Goal: Task Accomplishment & Management: Manage account settings

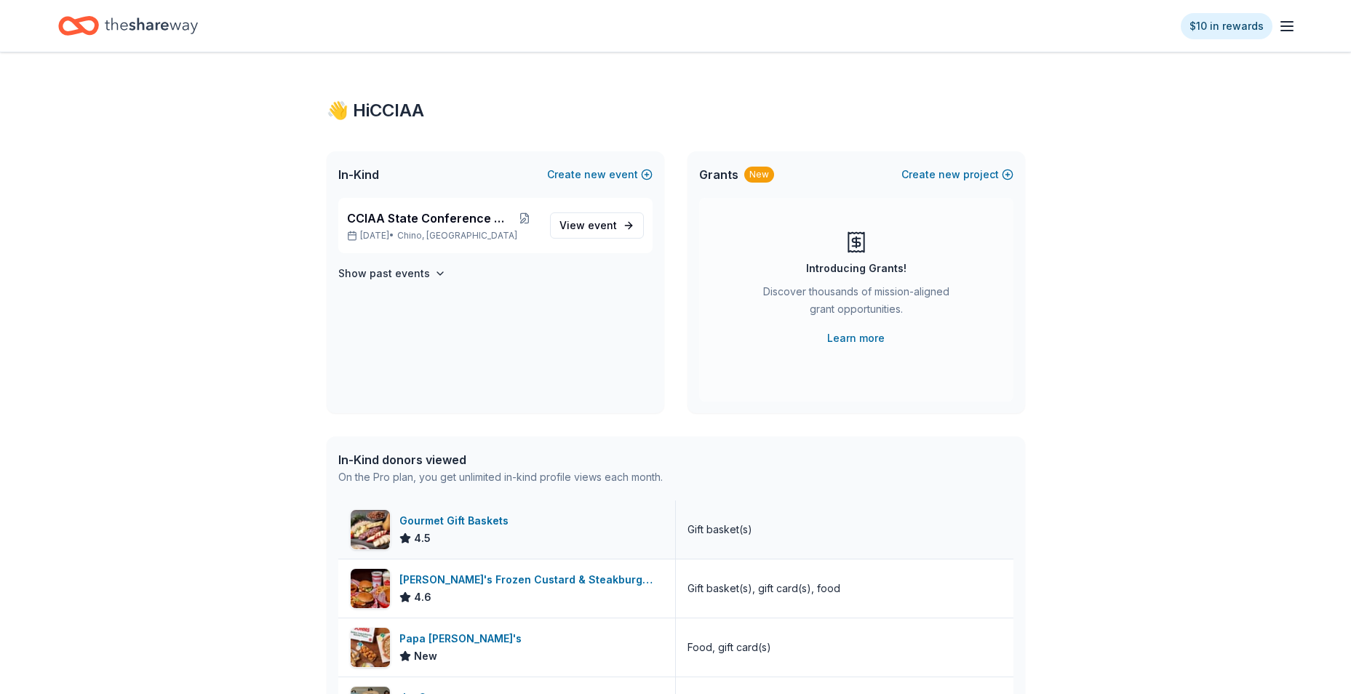
click at [568, 540] on div "Gourmet Gift Baskets 4.5" at bounding box center [507, 529] width 338 height 58
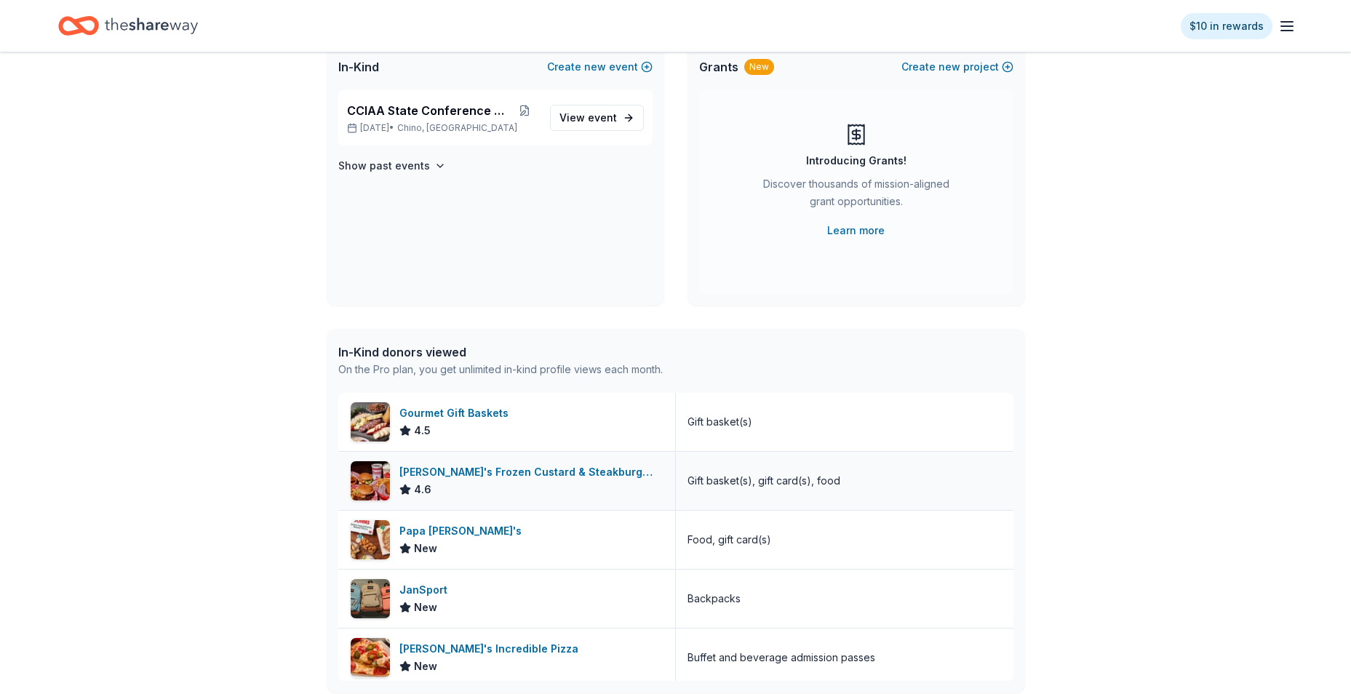
scroll to position [145, 0]
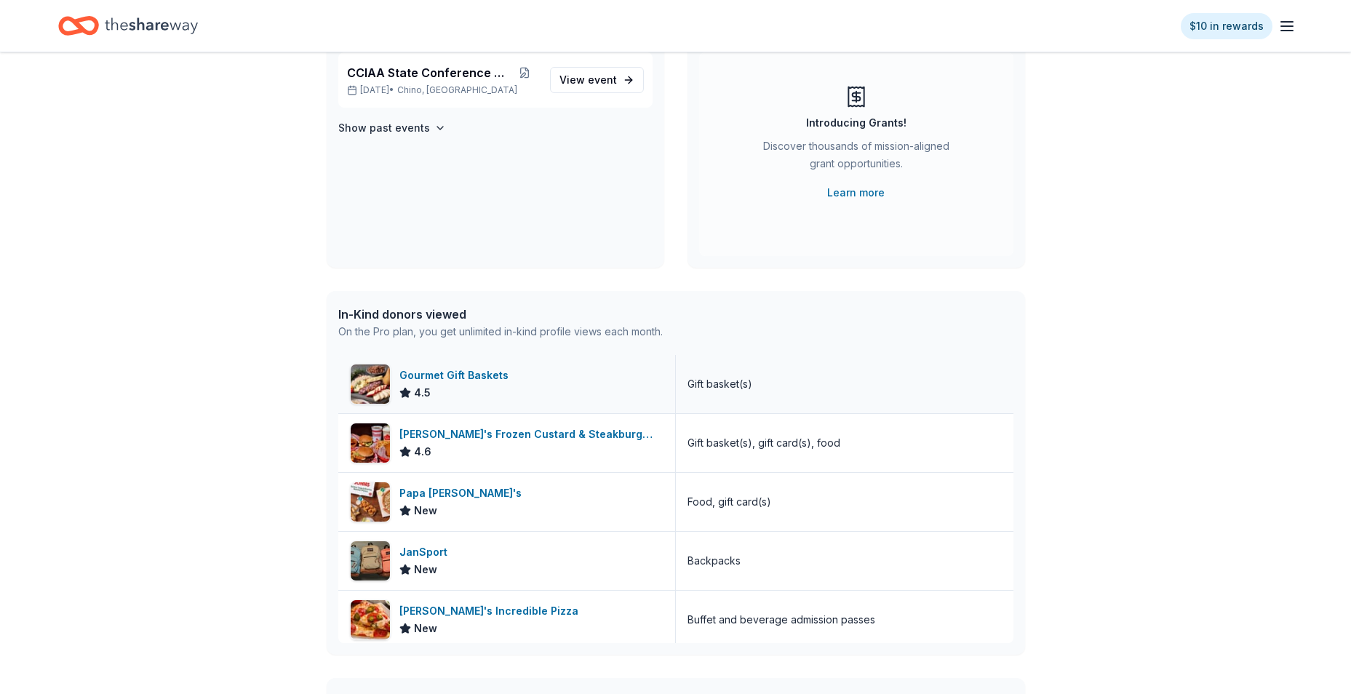
click at [917, 399] on div "Gift basket(s)" at bounding box center [845, 384] width 338 height 58
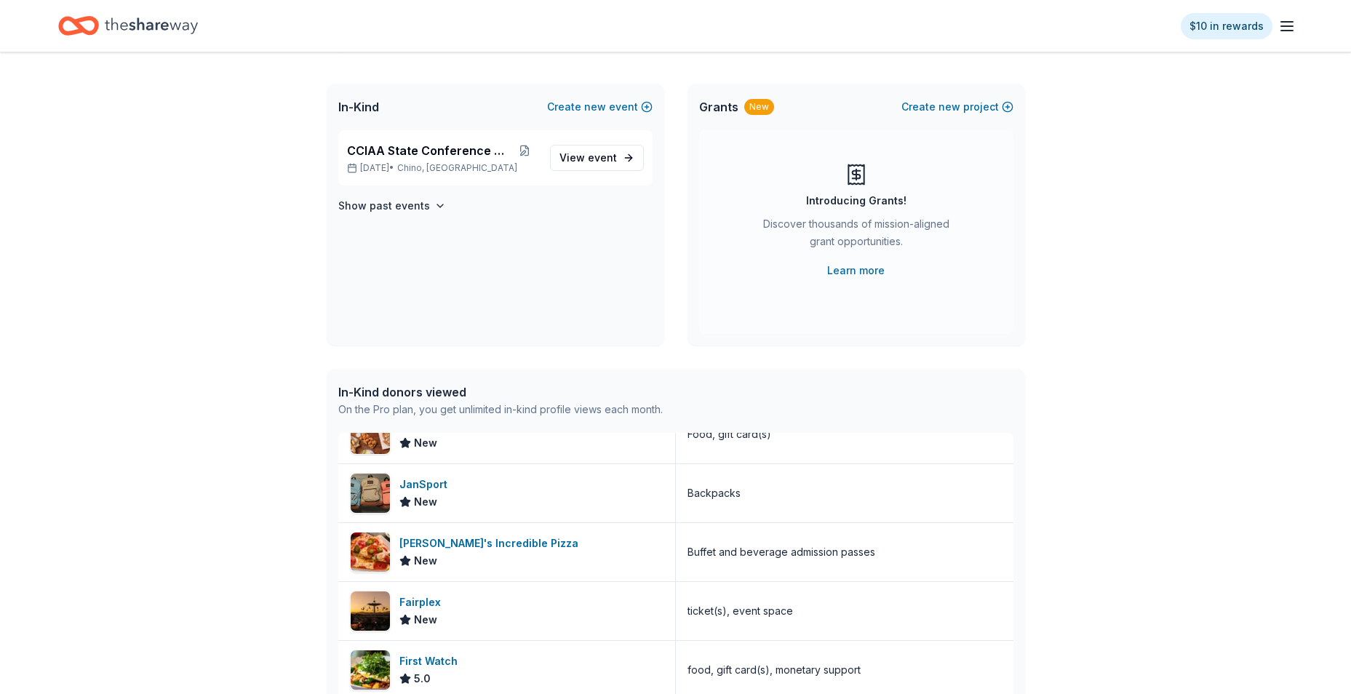
scroll to position [0, 0]
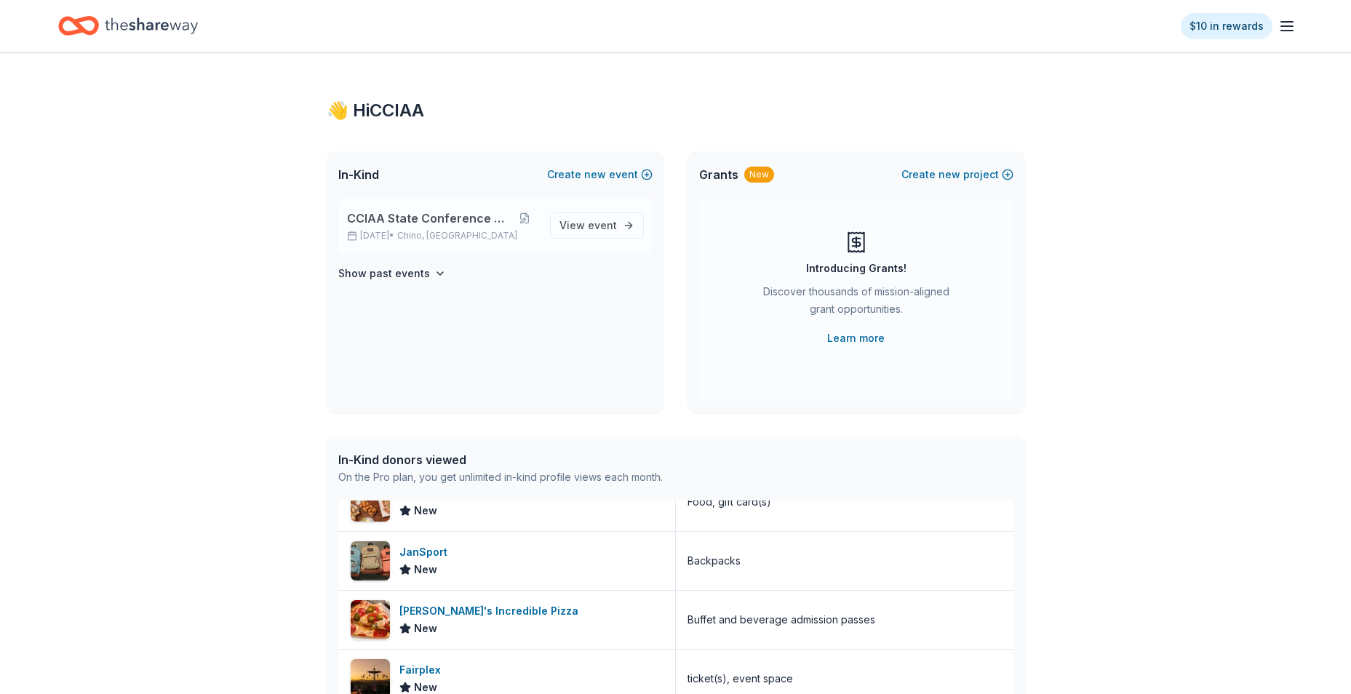
click at [362, 223] on span "CCIAA State Conference 2025" at bounding box center [429, 217] width 164 height 17
click at [580, 228] on span "View event" at bounding box center [587, 225] width 57 height 17
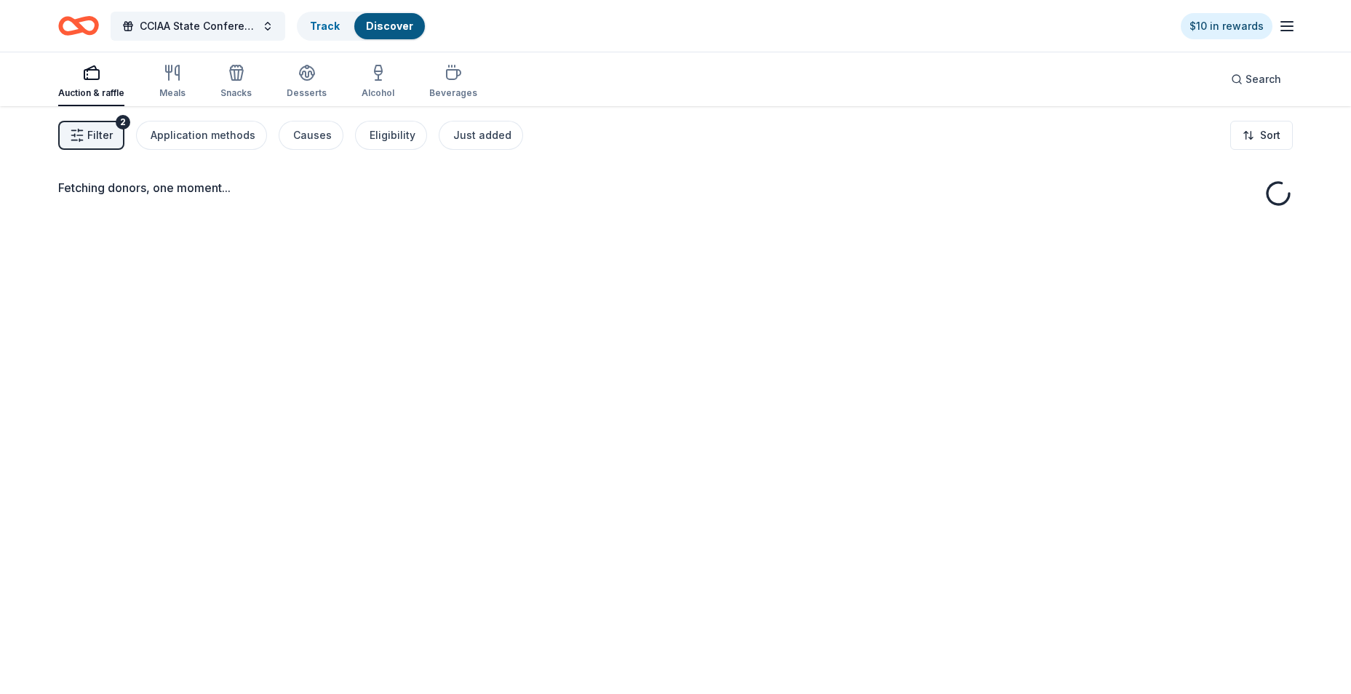
click at [599, 225] on div "Fetching donors, one moment..." at bounding box center [675, 453] width 1351 height 694
click at [319, 23] on link "Track · 19" at bounding box center [333, 26] width 46 height 12
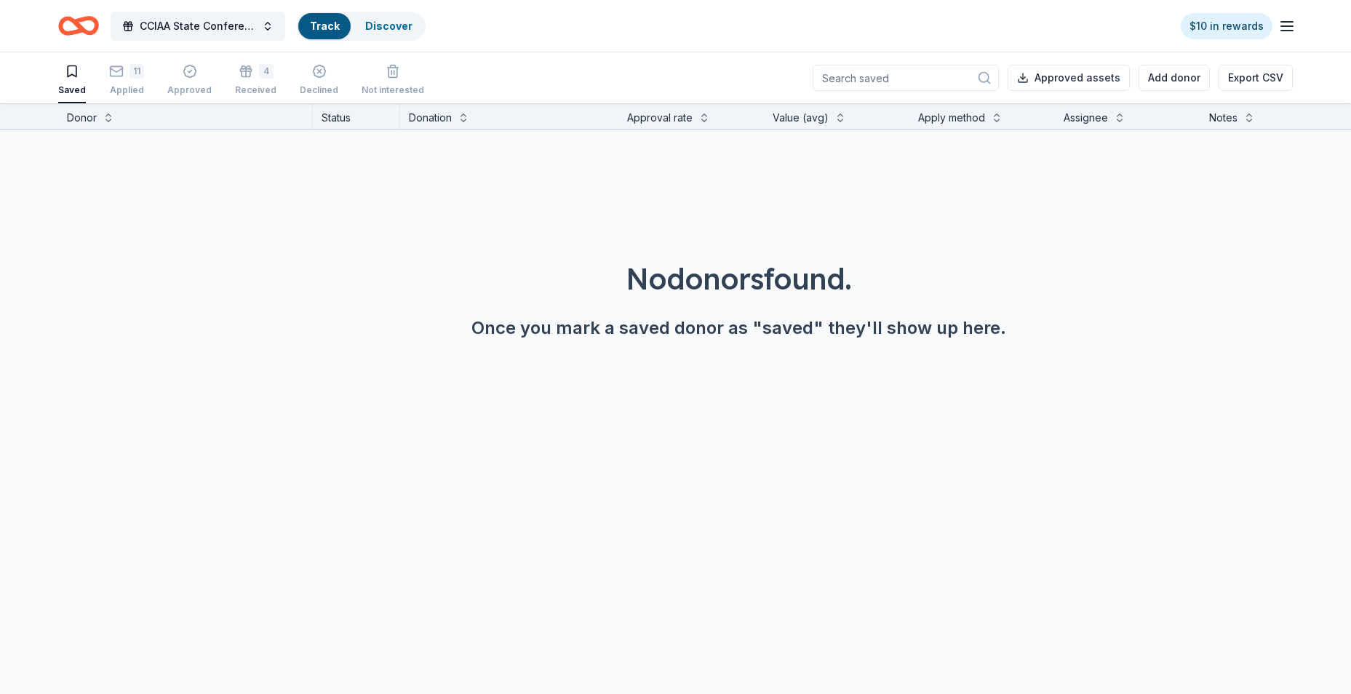
scroll to position [1, 0]
click at [335, 25] on link "Track · 19" at bounding box center [333, 26] width 46 height 12
click at [319, 23] on link "Track · 19" at bounding box center [333, 26] width 46 height 12
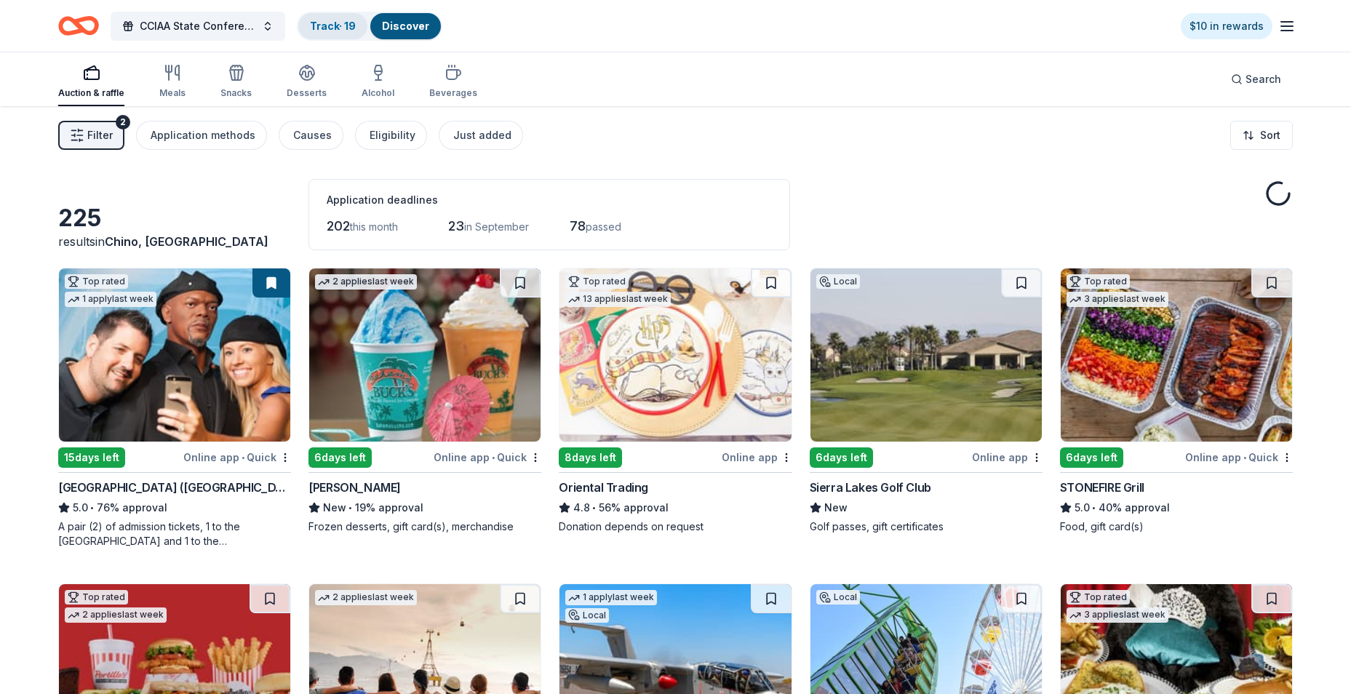
scroll to position [1, 0]
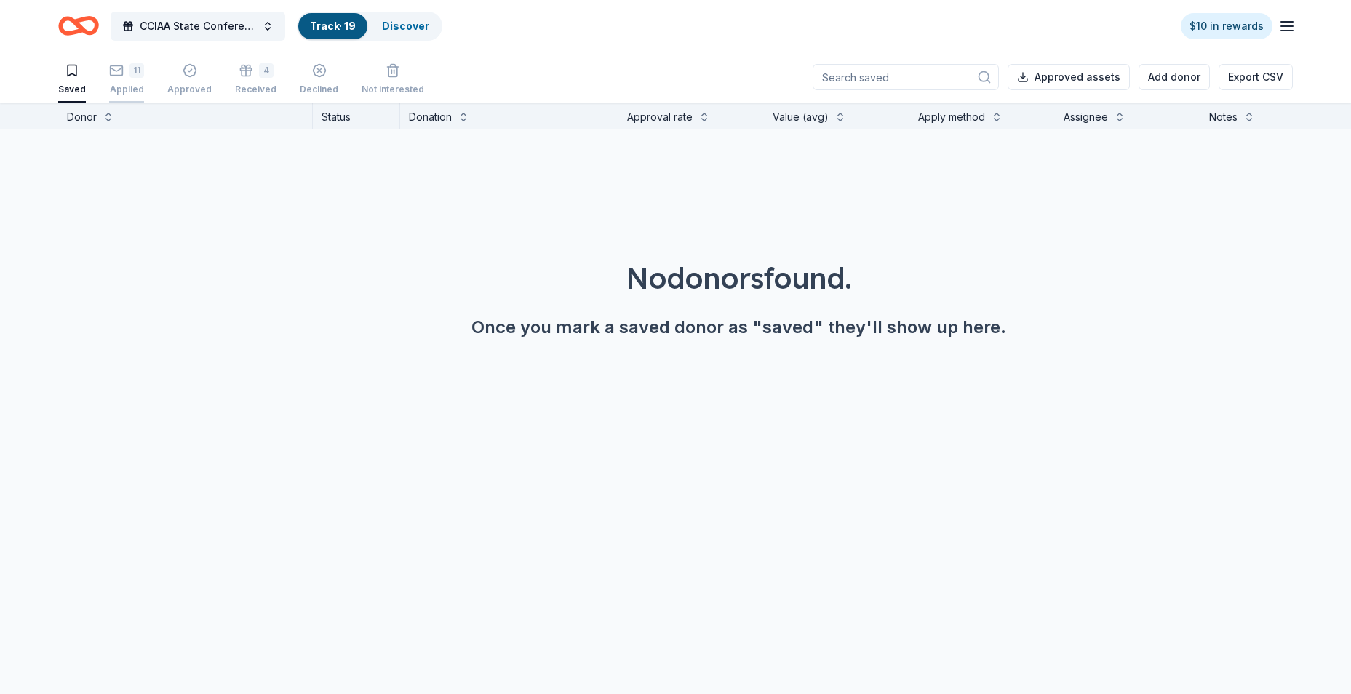
click at [118, 73] on icon "button" at bounding box center [116, 70] width 15 height 15
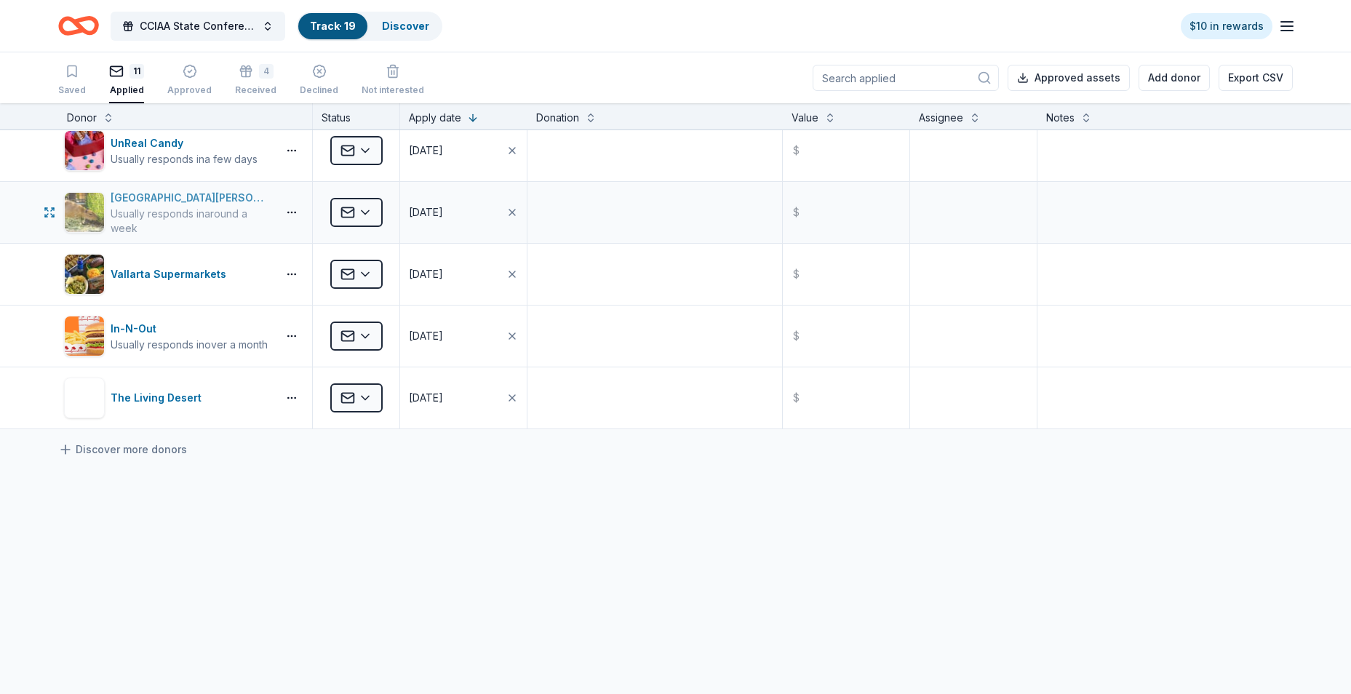
scroll to position [389, 0]
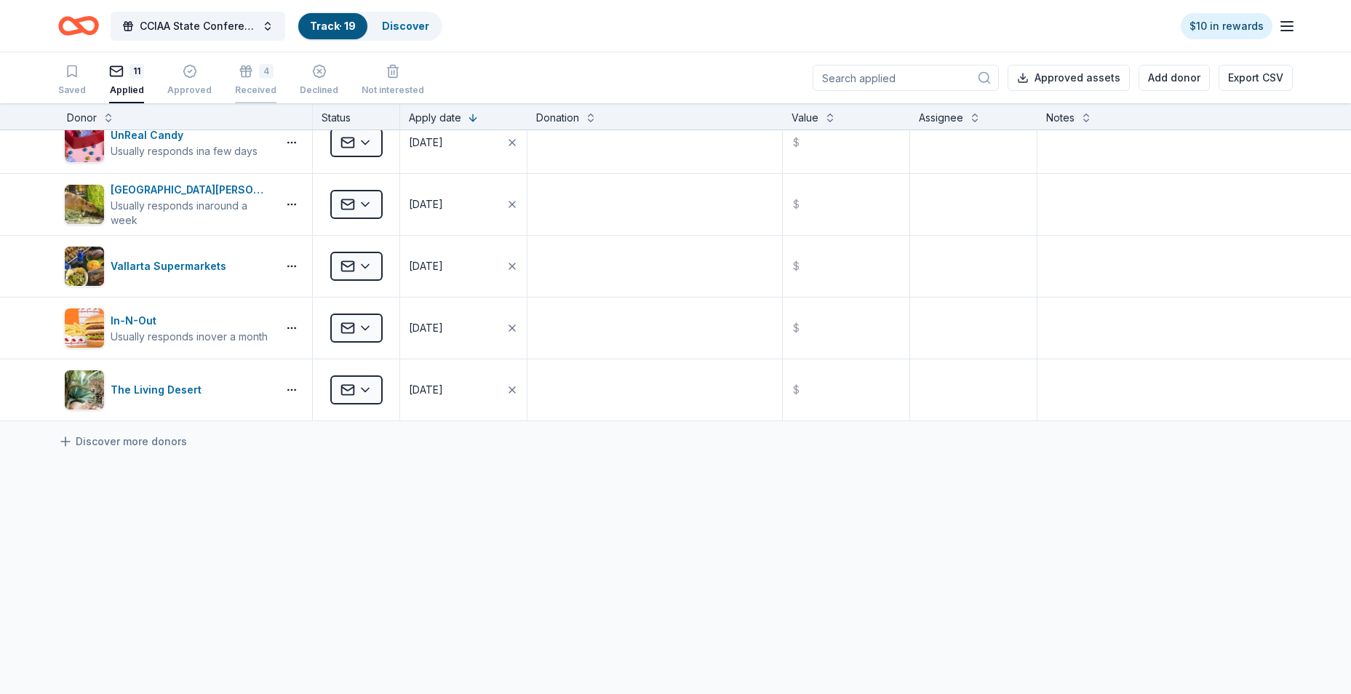
click at [239, 77] on icon "button" at bounding box center [246, 71] width 15 height 15
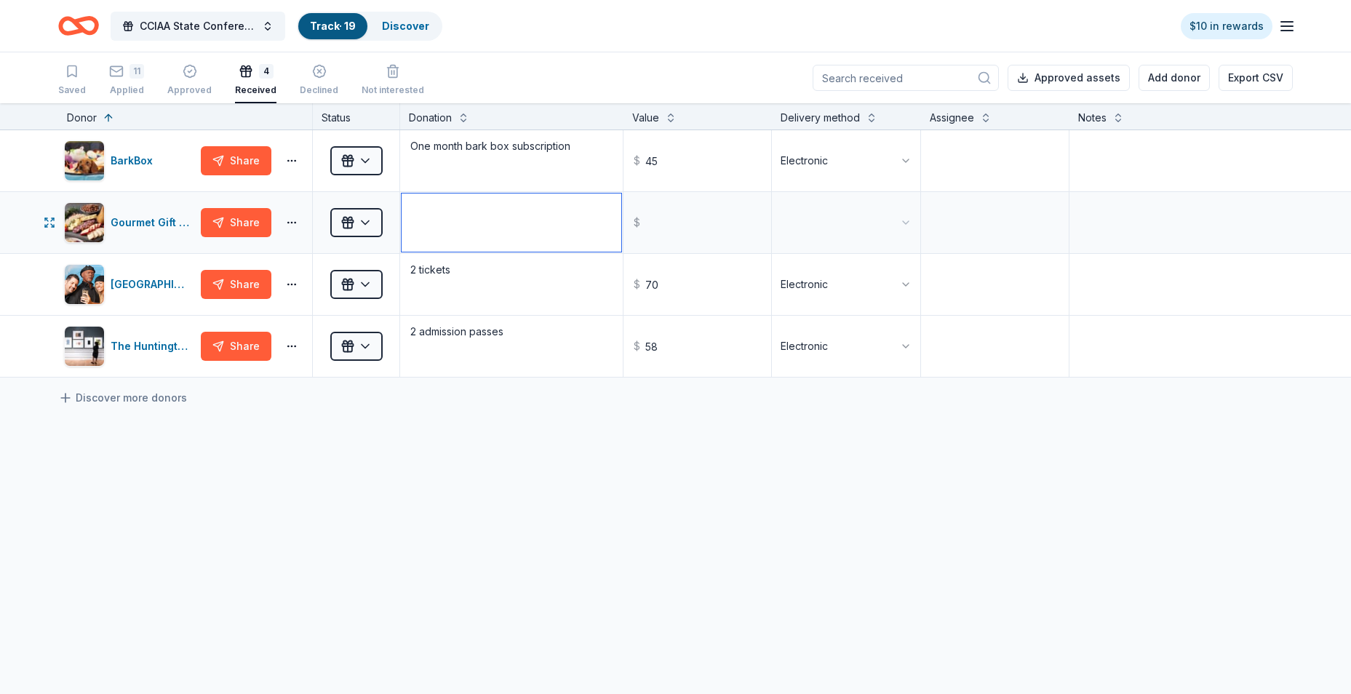
click at [531, 223] on textarea at bounding box center [512, 222] width 220 height 58
type textarea "Gift certificate"
click at [682, 238] on input "text" at bounding box center [697, 222] width 145 height 58
type input "25.00"
click at [823, 241] on body "CCIAA State Conference 2025 Track · 19 Discover $10 in rewards Saved 11 Applied…" at bounding box center [675, 347] width 1351 height 694
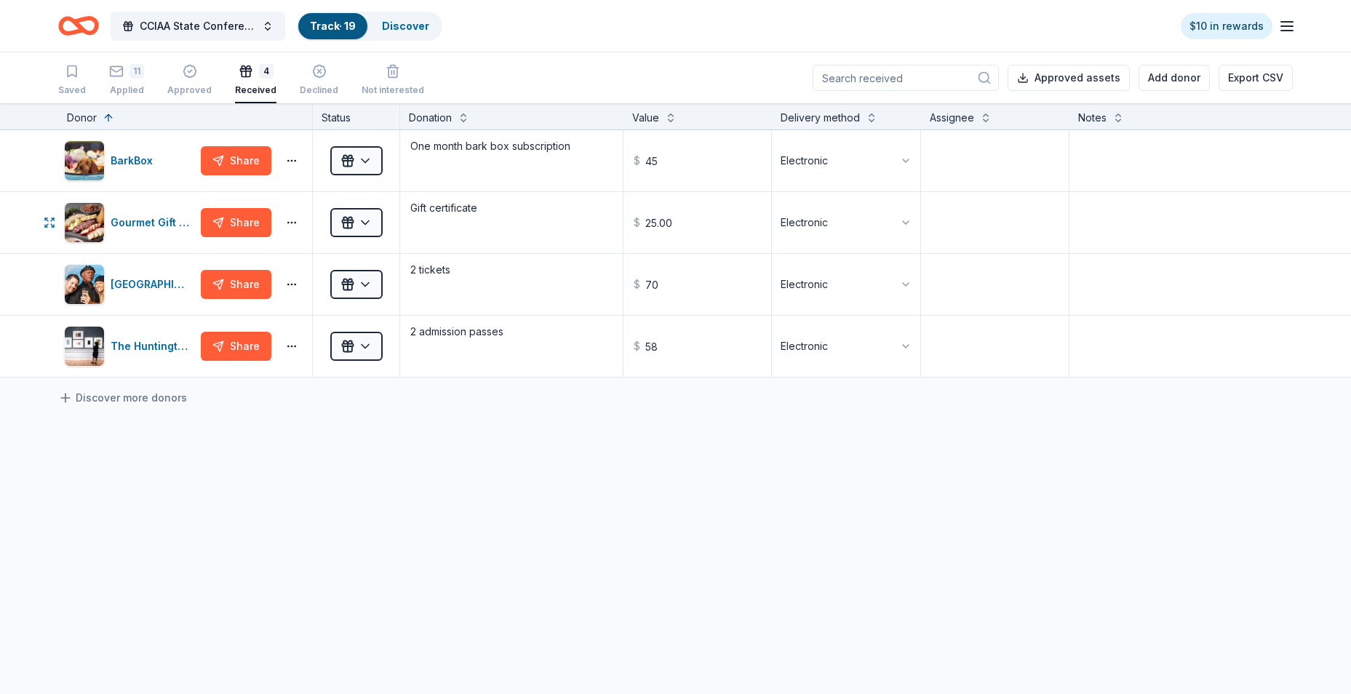
click at [455, 520] on div "BarkBox Share Received One month bark box subscription $ 45 Electronic Gourmet …" at bounding box center [675, 390] width 1351 height 521
click at [123, 64] on div "11" at bounding box center [126, 71] width 35 height 15
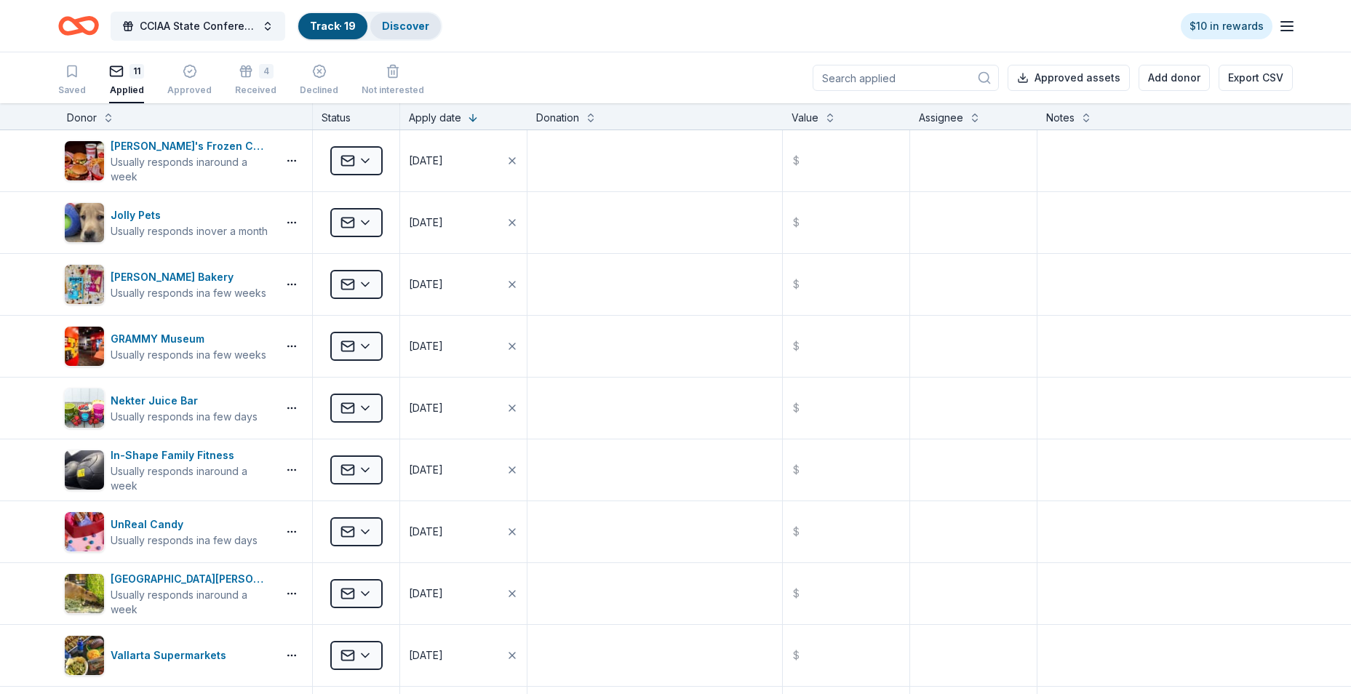
click at [418, 27] on link "Discover" at bounding box center [405, 26] width 47 height 12
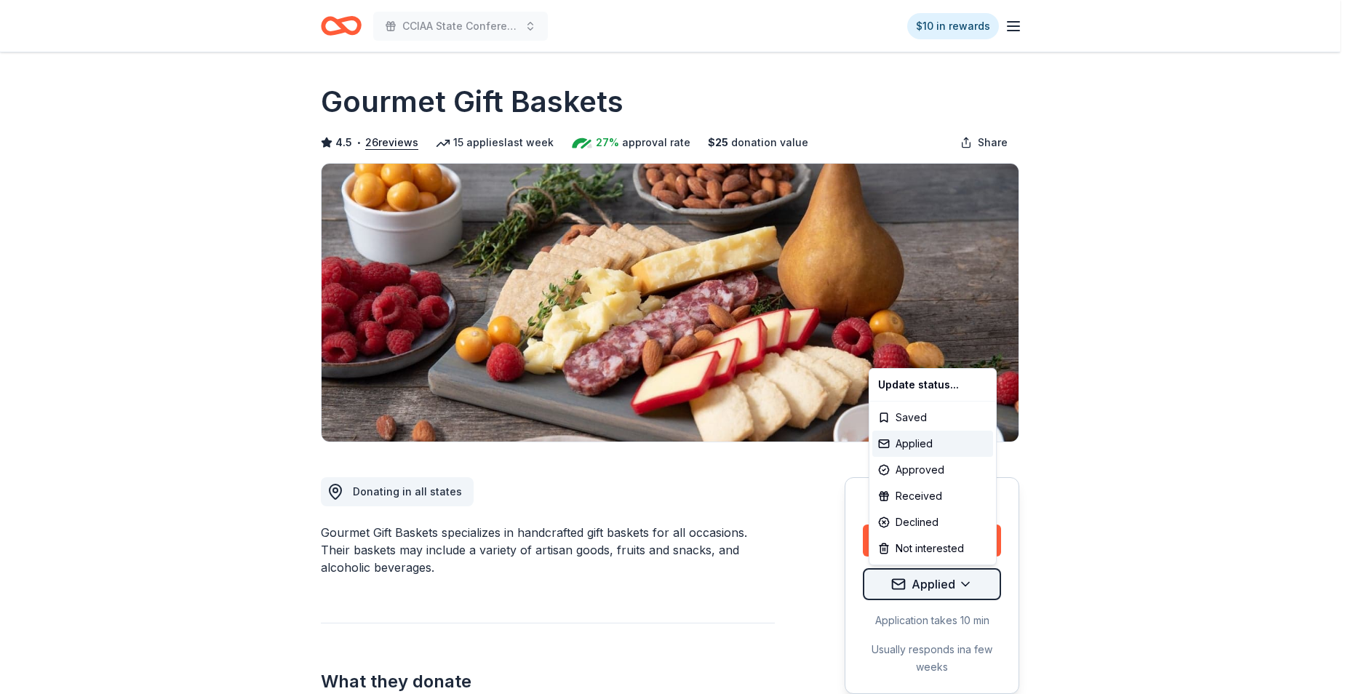
click at [925, 583] on html "CCIAA State Conference 2025 $10 in rewards Due [DATE] Share Gourmet Gift Basket…" at bounding box center [675, 347] width 1351 height 694
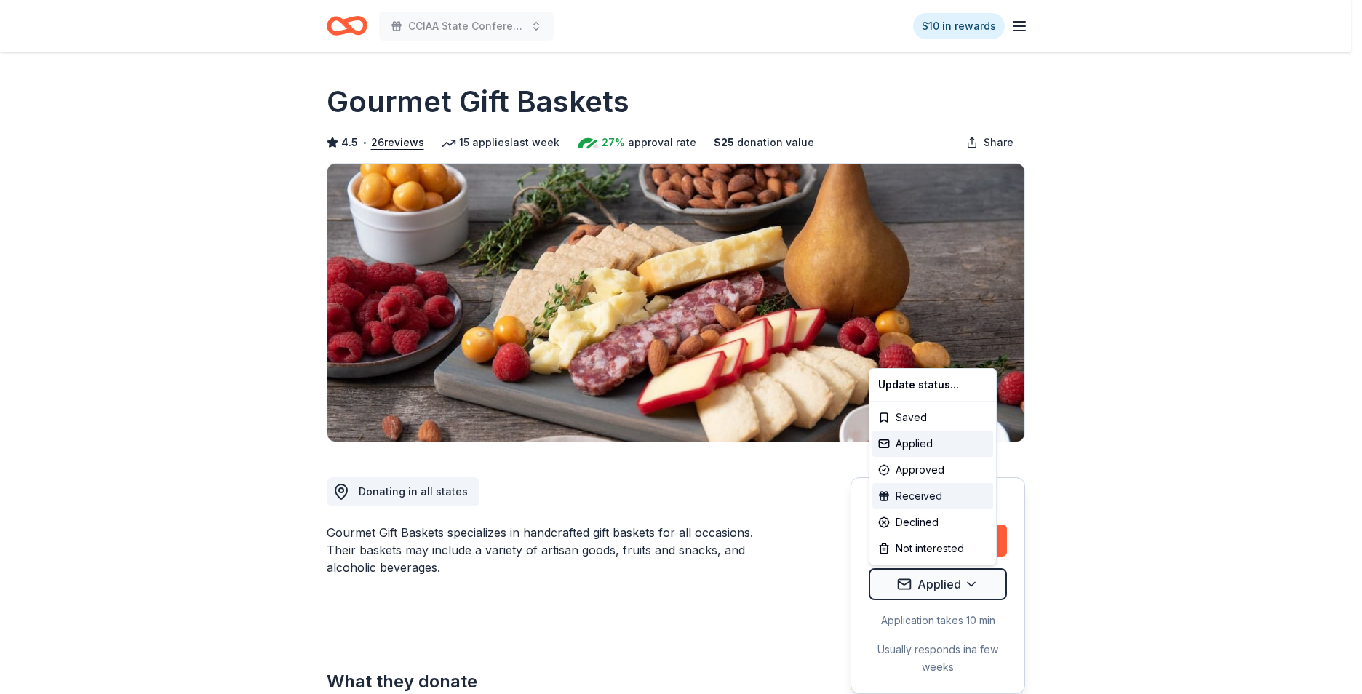
click at [927, 495] on div "Received" at bounding box center [932, 496] width 121 height 26
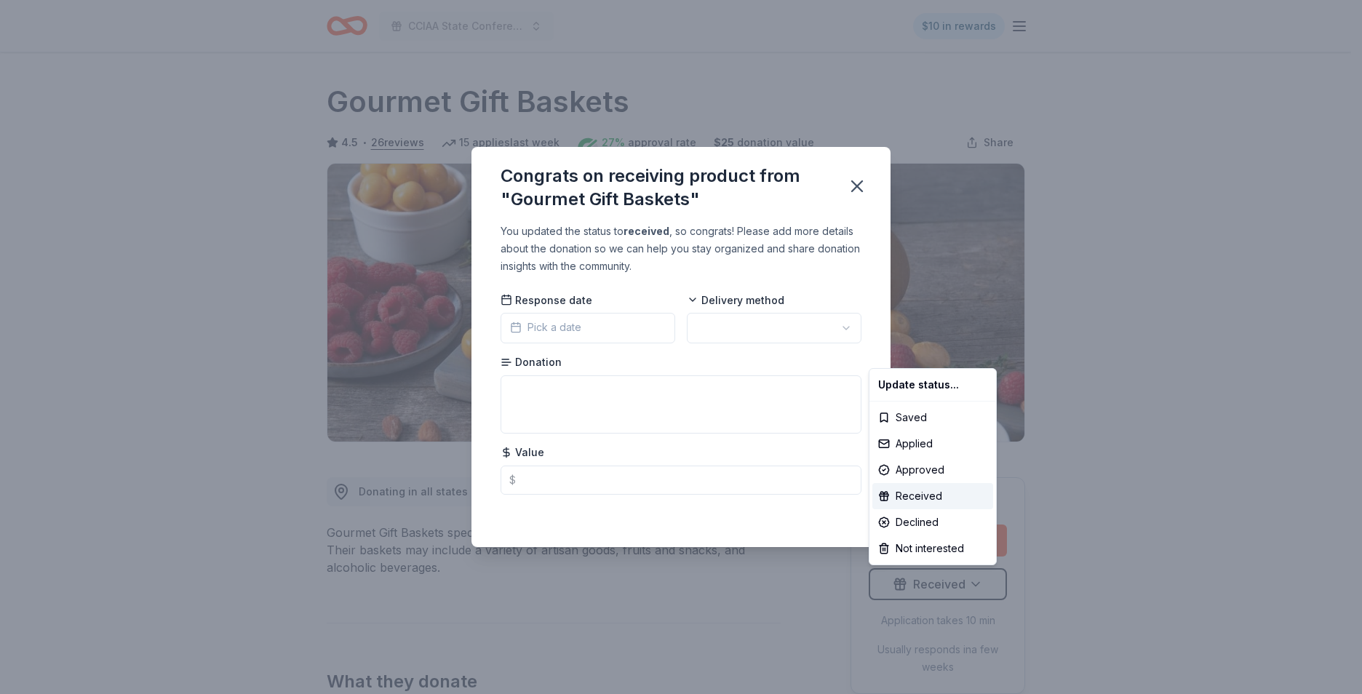
click at [598, 324] on html "CCIAA State Conference 2025 $10 in rewards Due [DATE] Share Gourmet Gift Basket…" at bounding box center [681, 347] width 1362 height 694
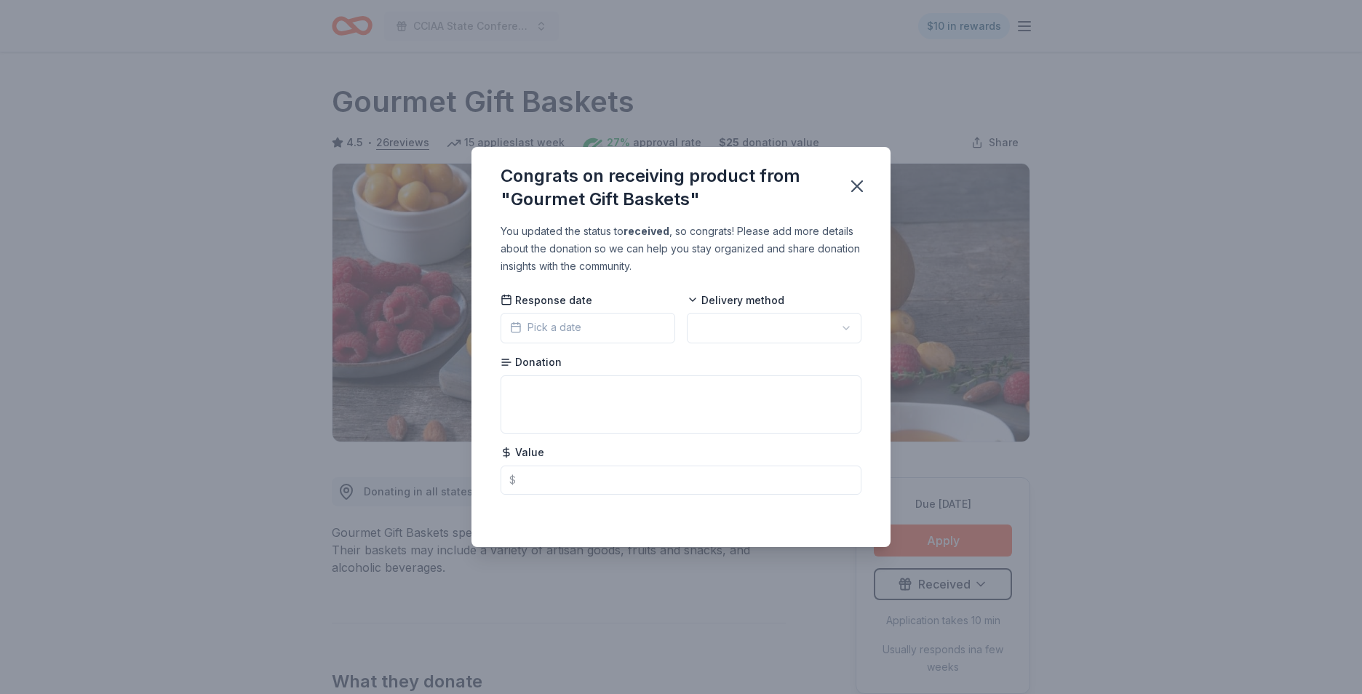
click at [598, 324] on button "Pick a date" at bounding box center [587, 328] width 175 height 31
